Goal: Navigation & Orientation: Find specific page/section

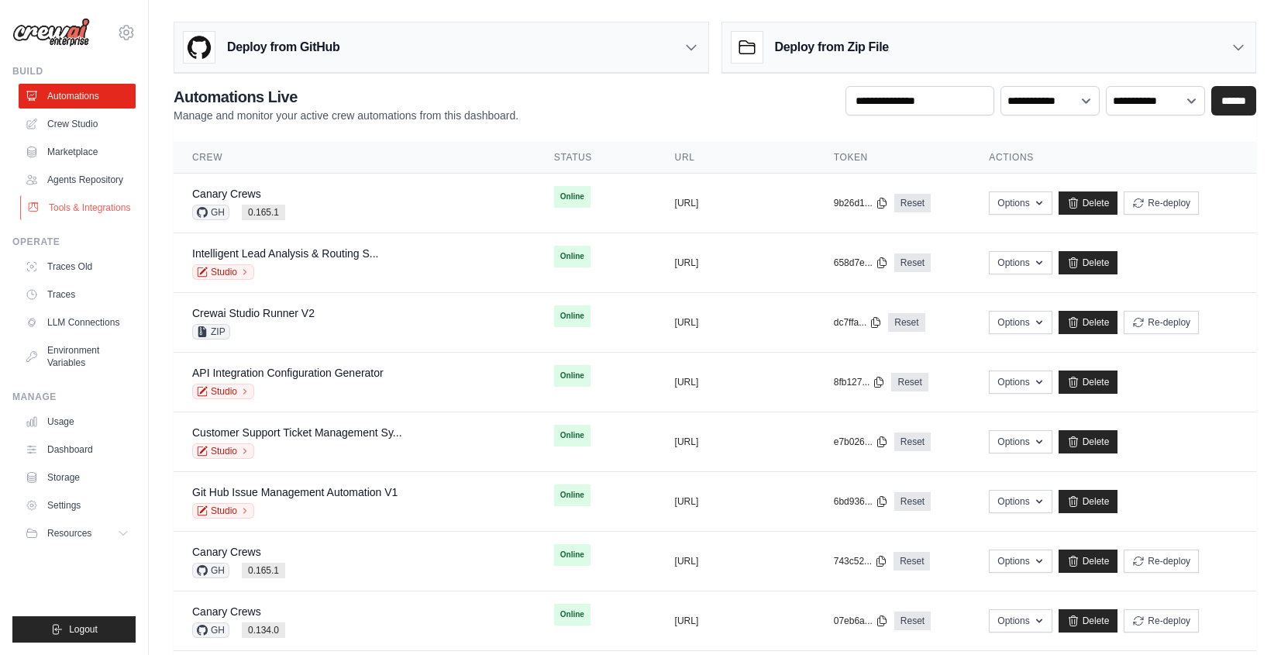
click at [40, 212] on link "Tools & Integrations" at bounding box center [78, 207] width 117 height 25
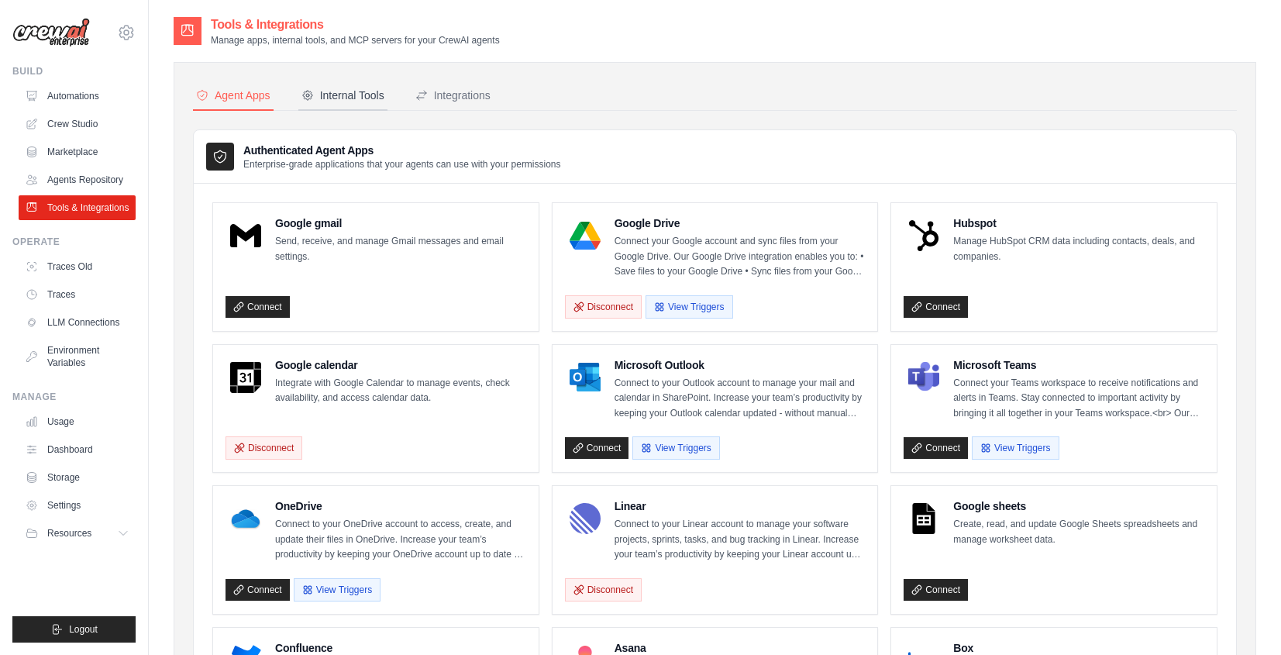
click at [365, 89] on div "Internal Tools" at bounding box center [343, 96] width 83 height 16
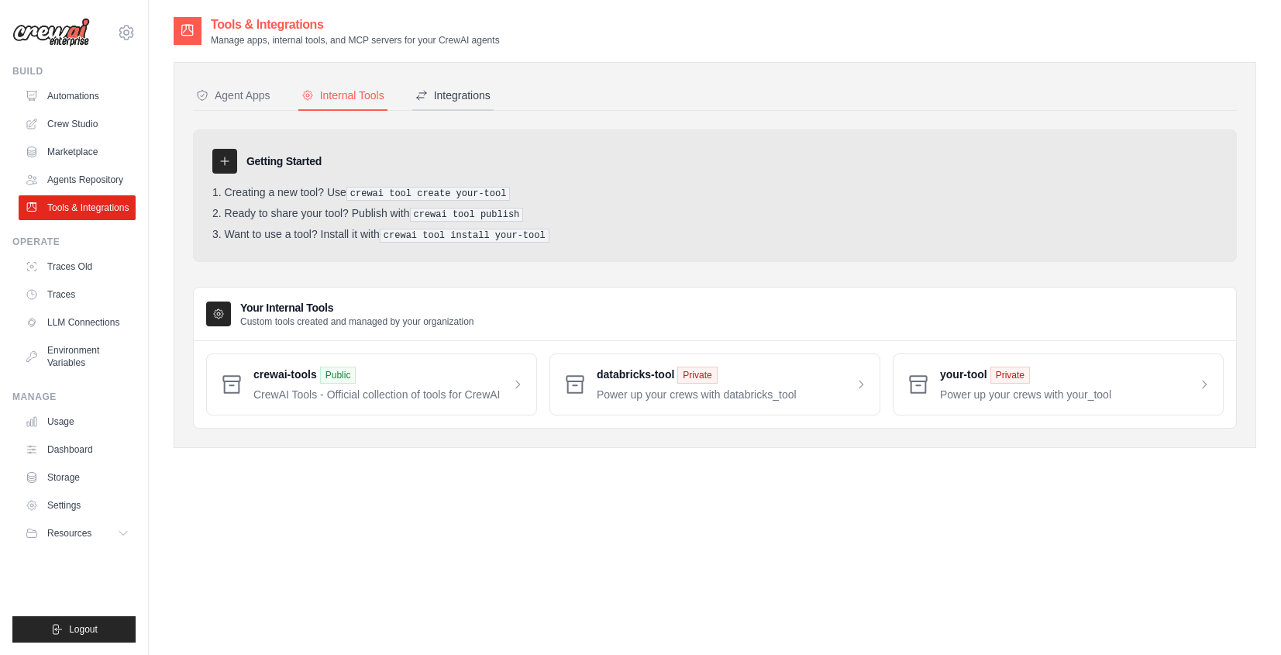
click at [450, 99] on div "Integrations" at bounding box center [452, 96] width 75 height 16
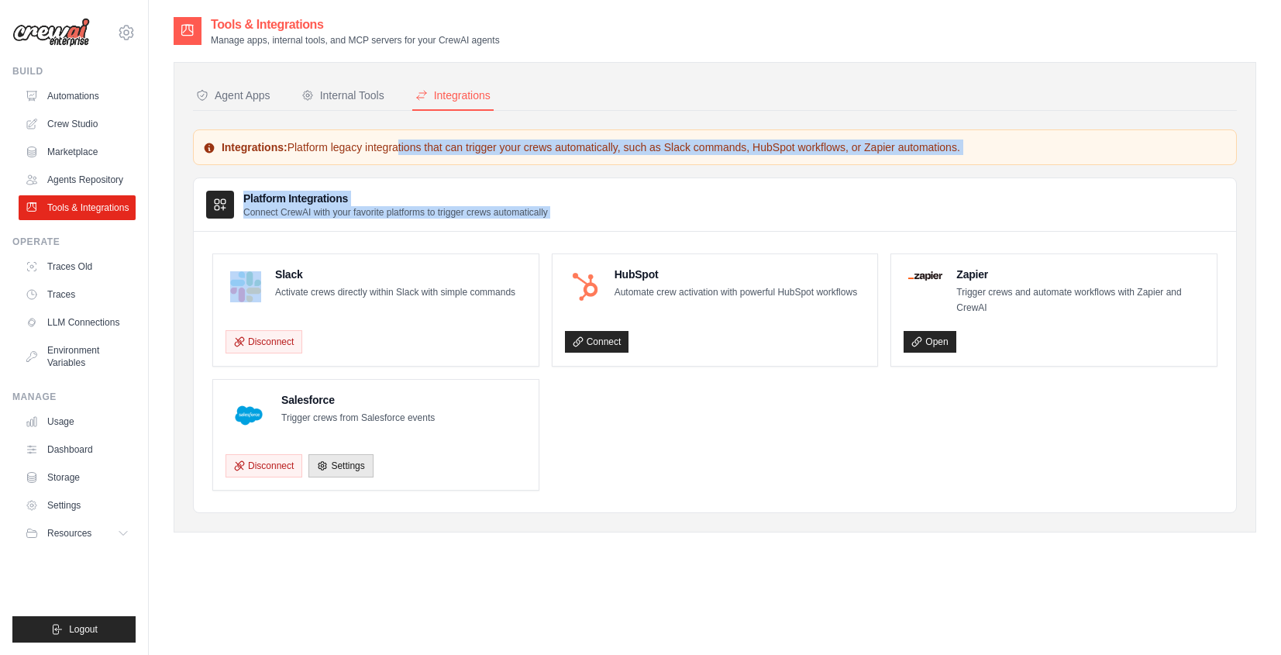
drag, startPoint x: 330, startPoint y: 149, endPoint x: 534, endPoint y: 249, distance: 227.1
click at [534, 249] on div "Integrations: Platform legacy integrations that can trigger your crews automati…" at bounding box center [715, 321] width 1044 height 384
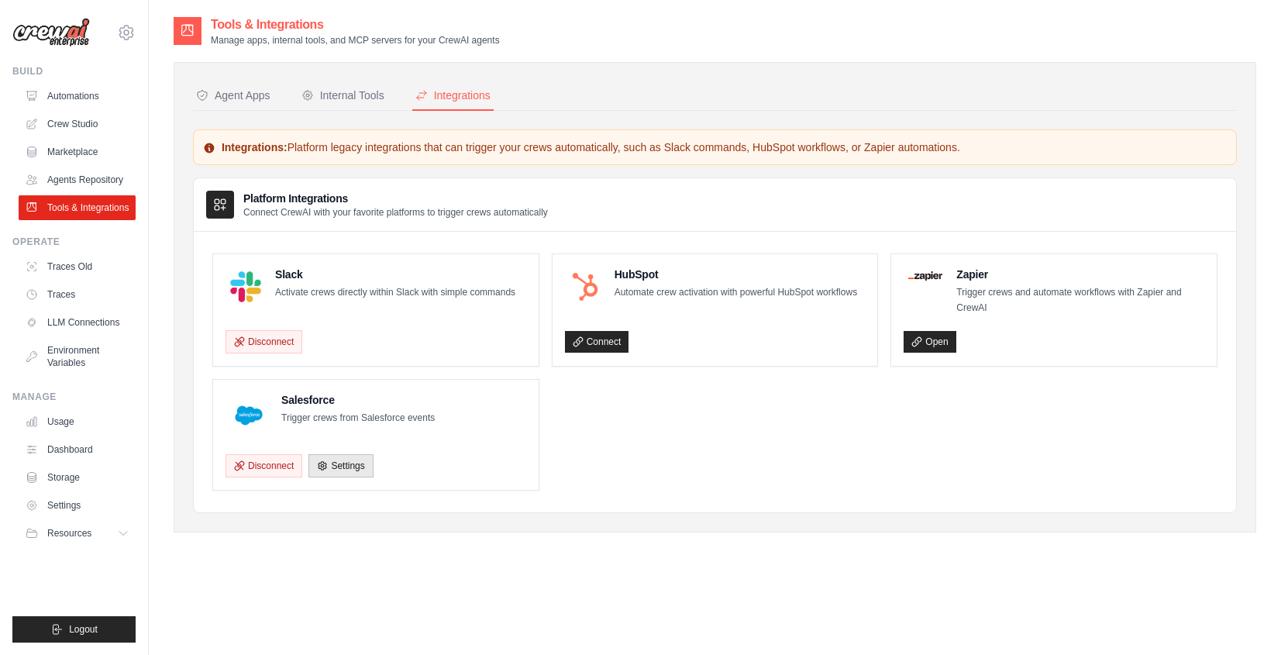
click at [828, 450] on ul "Slack Activate crews directly within Slack with simple commands Disconnect HubS…" at bounding box center [714, 371] width 1005 height 237
drag, startPoint x: 464, startPoint y: 291, endPoint x: 535, endPoint y: 292, distance: 71.3
click at [535, 292] on div "Slack Activate crews directly within Slack with simple commands Disconnect" at bounding box center [376, 310] width 326 height 112
click at [329, 93] on div "Internal Tools" at bounding box center [343, 96] width 83 height 16
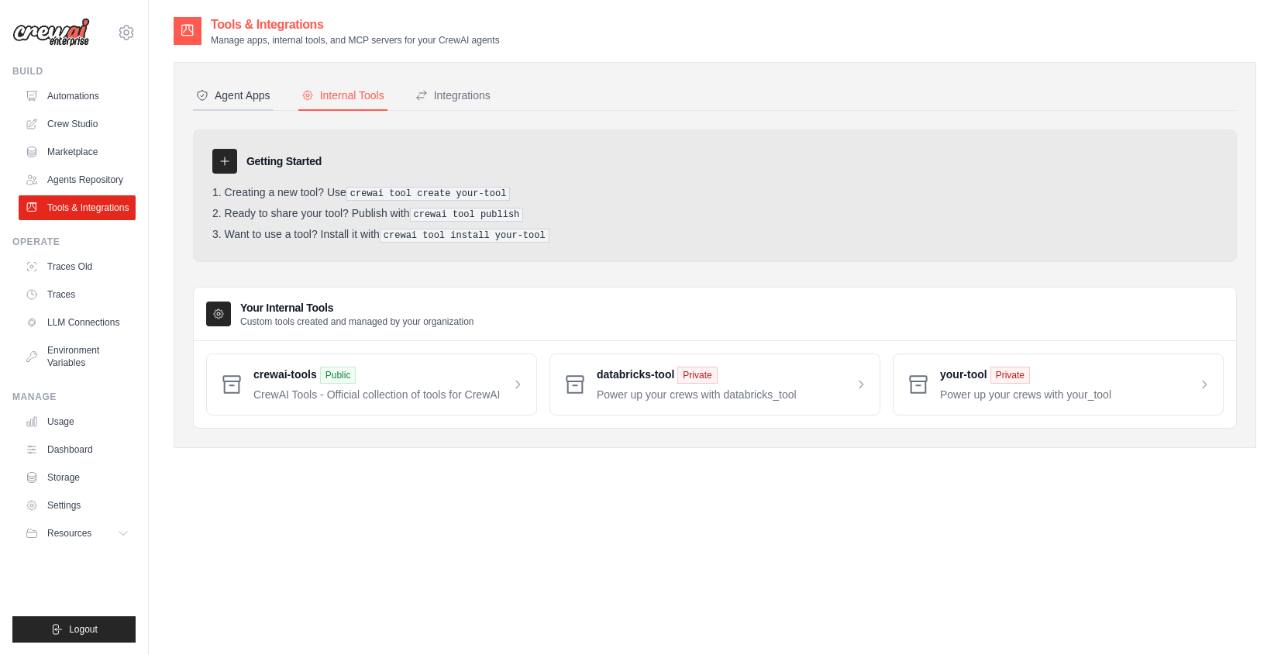
click at [256, 99] on div "Agent Apps" at bounding box center [233, 96] width 74 height 16
